Goal: Check status: Check status

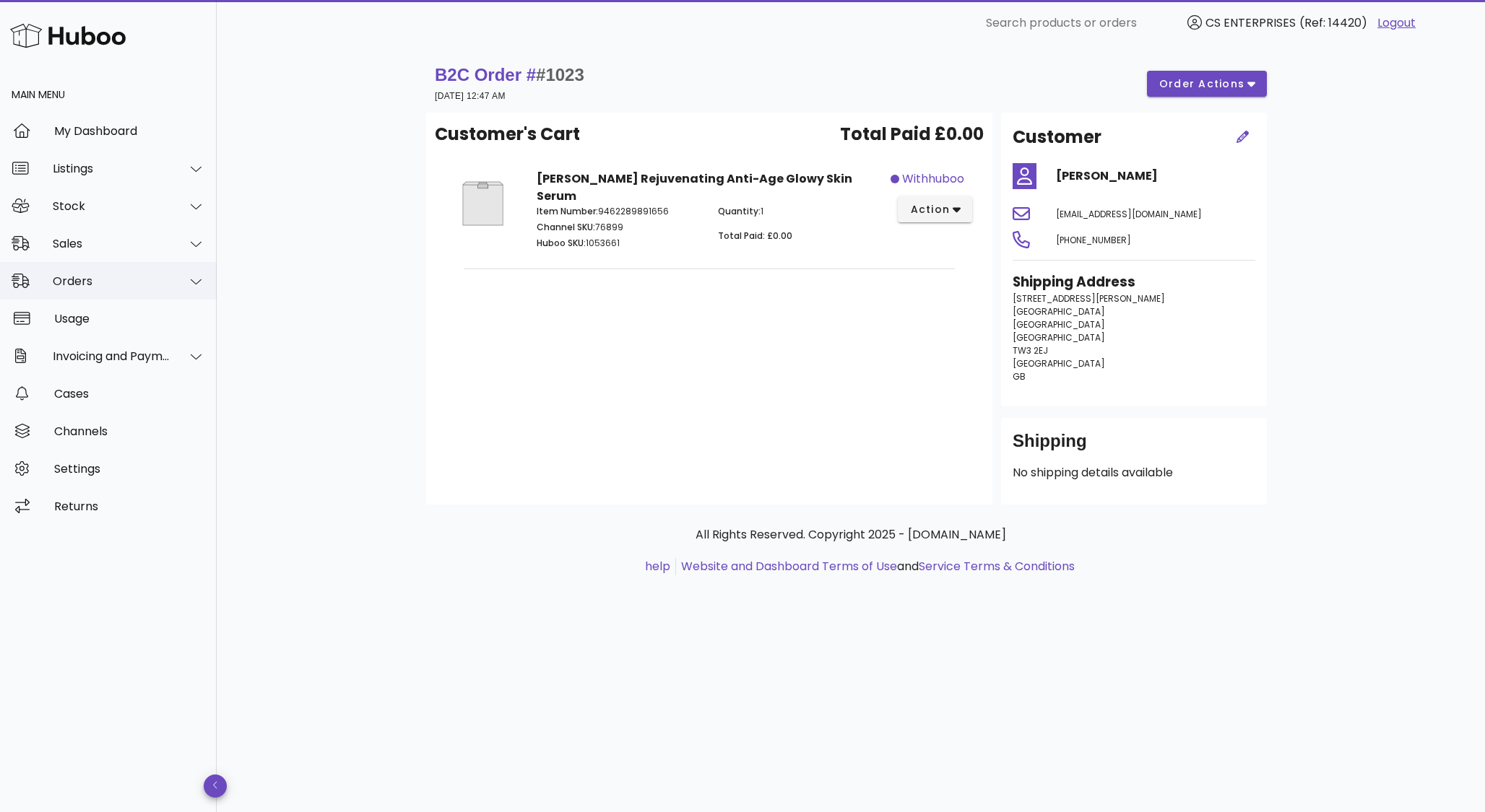
click at [89, 278] on div "Orders" at bounding box center [112, 281] width 118 height 14
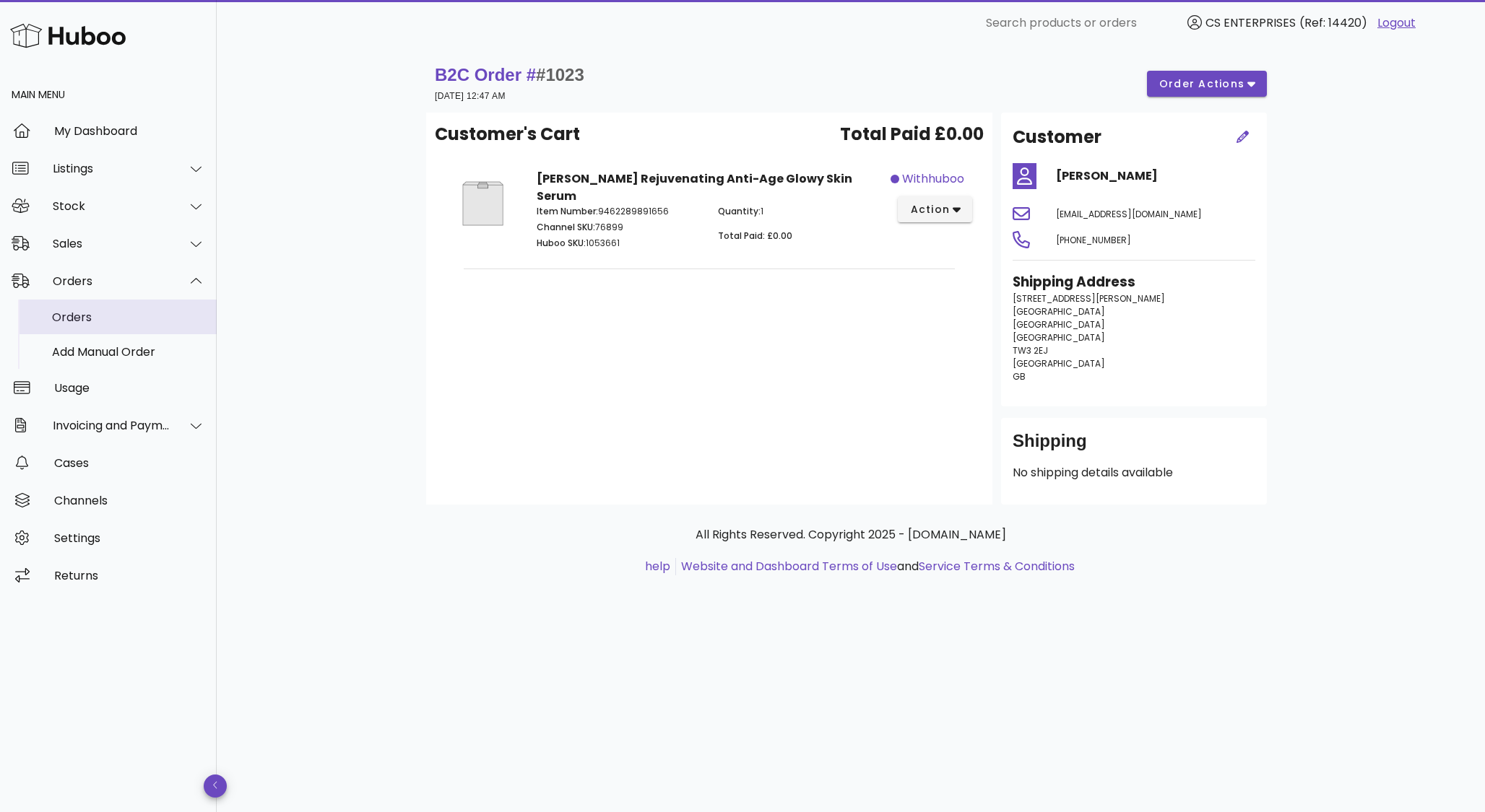
click at [84, 309] on div "Orders" at bounding box center [128, 317] width 153 height 31
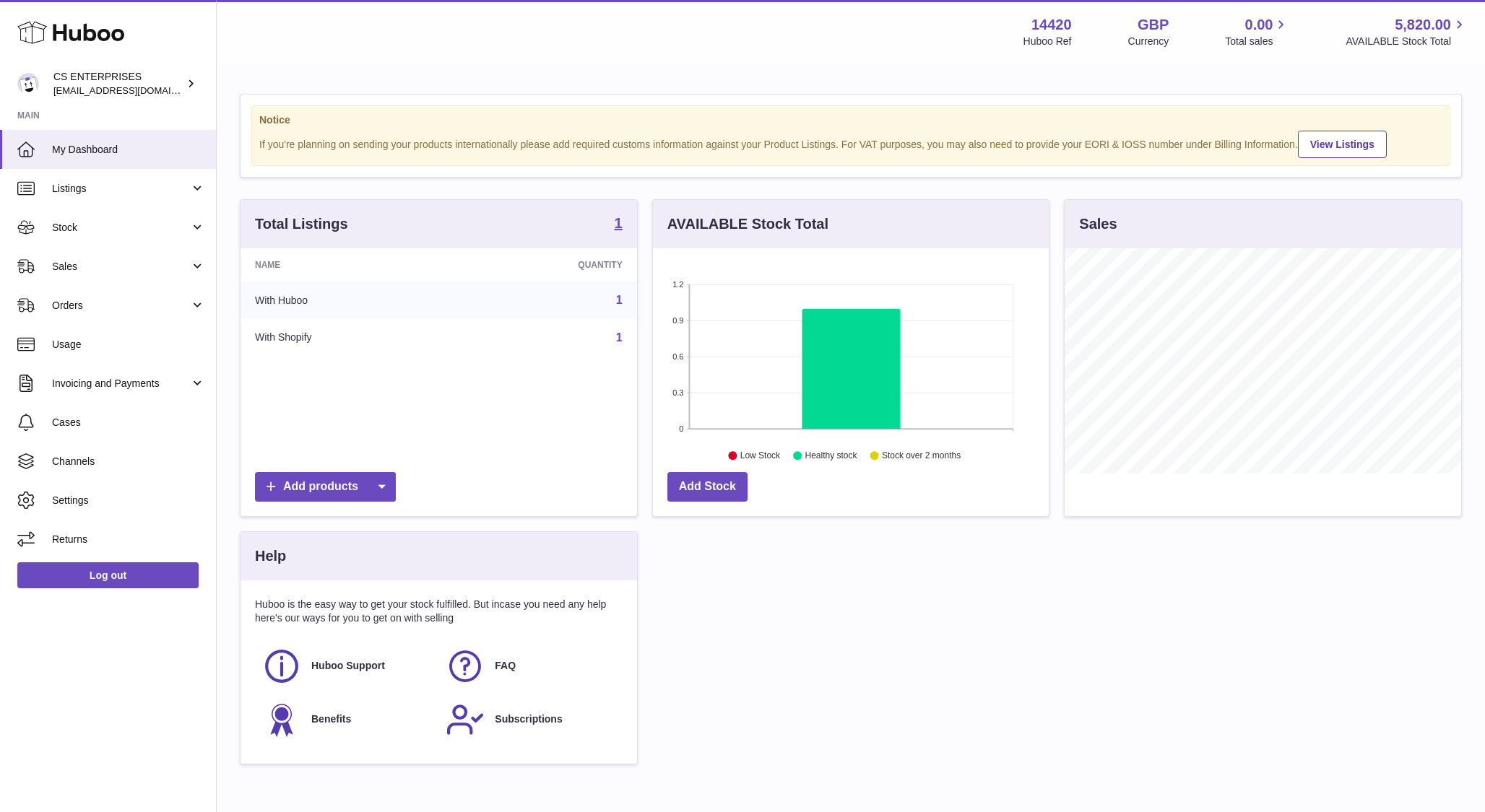
scroll to position [225, 397]
click at [148, 300] on span "Orders" at bounding box center [120, 305] width 138 height 14
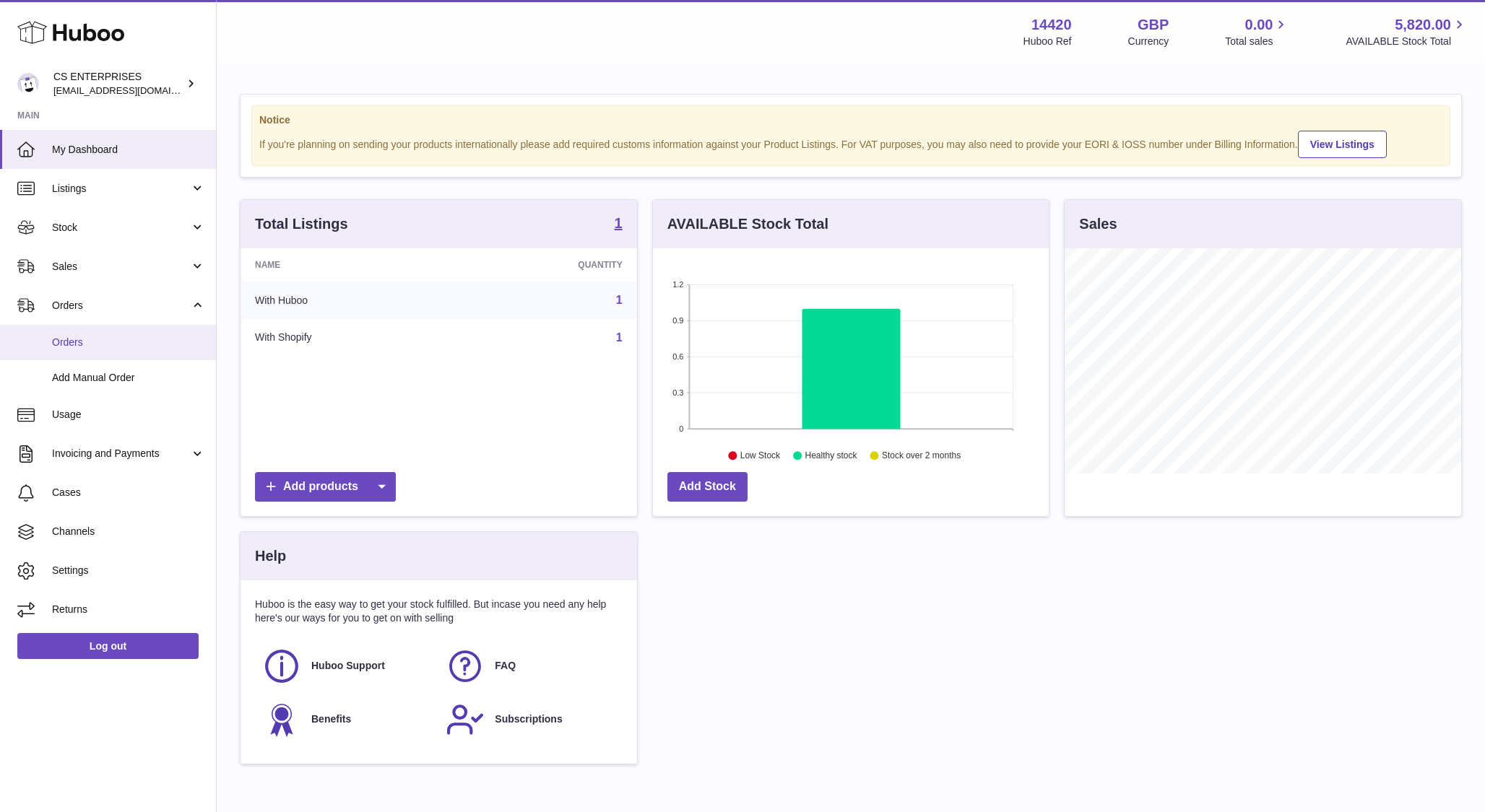
click at [126, 340] on span "Orders" at bounding box center [128, 342] width 153 height 14
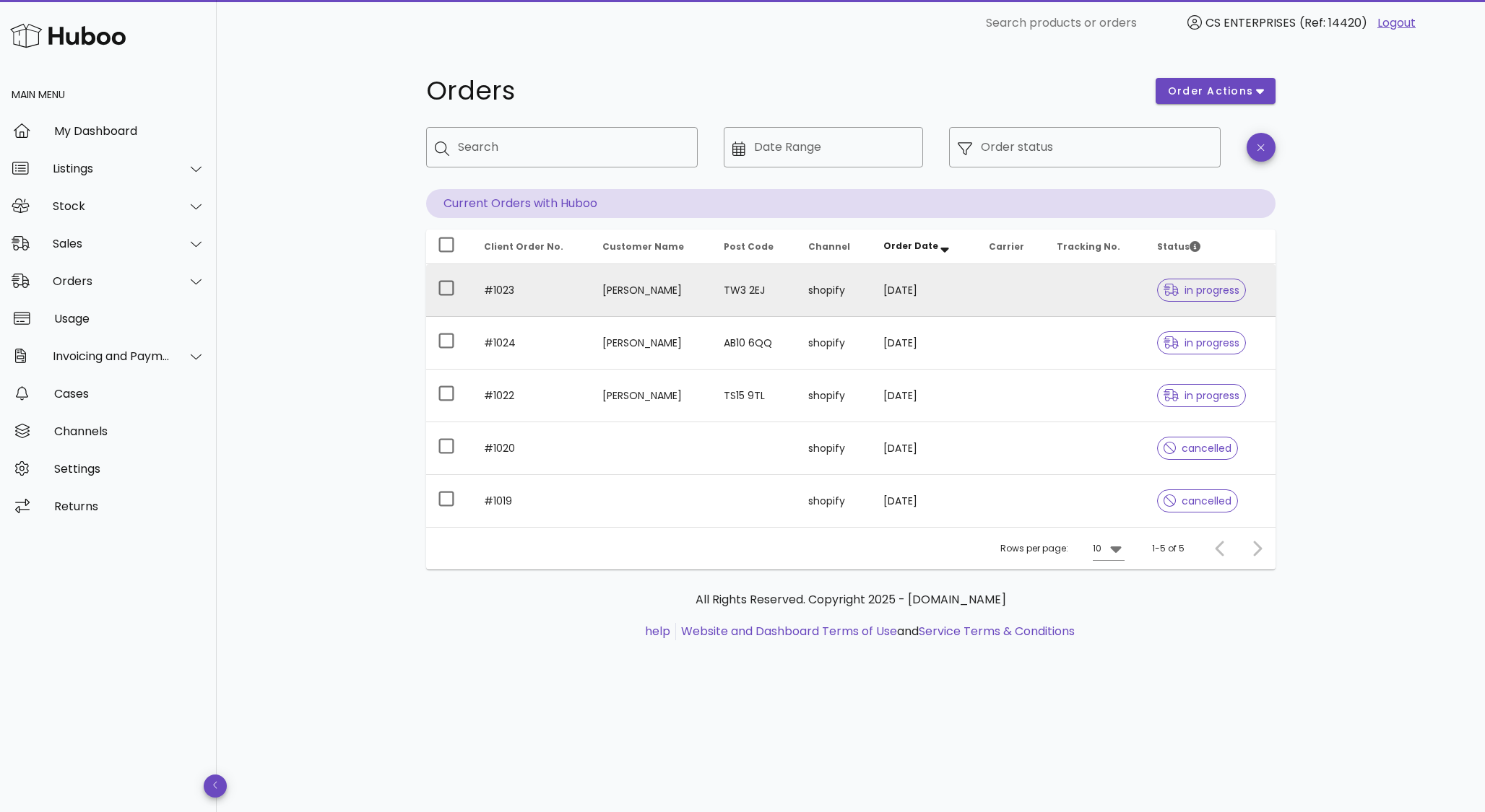
click at [689, 286] on td "[PERSON_NAME]" at bounding box center [651, 290] width 121 height 53
